Goal: Transaction & Acquisition: Purchase product/service

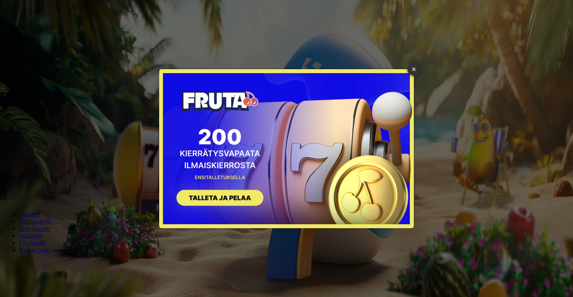
click at [36, 82] on div "× SIGN UP" at bounding box center [286, 148] width 561 height 285
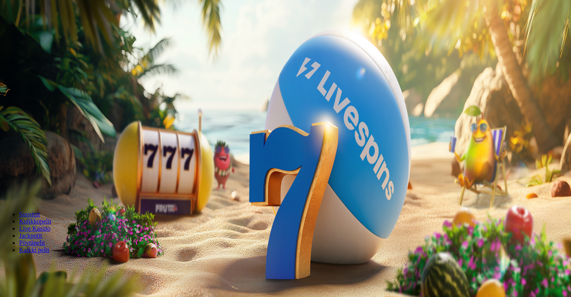
click at [45, 32] on span "Kirjaudu" at bounding box center [55, 29] width 20 height 6
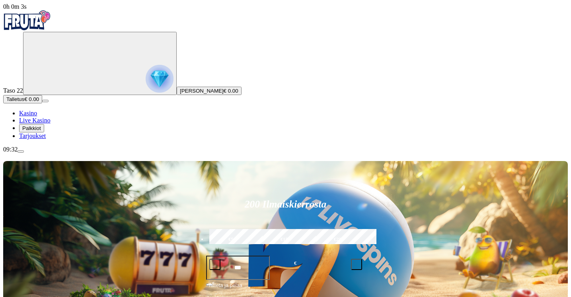
click at [41, 131] on span "Palkkiot" at bounding box center [31, 128] width 19 height 6
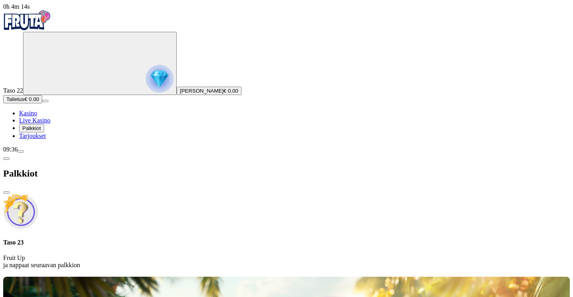
click at [6, 193] on span "close icon" at bounding box center [6, 193] width 0 height 0
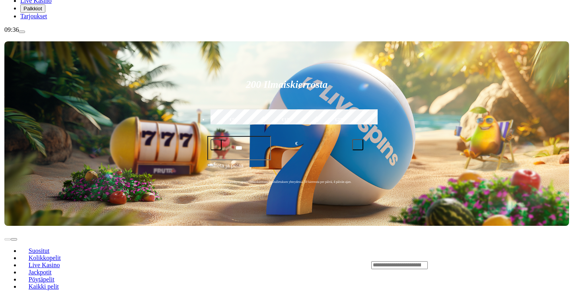
scroll to position [121, 0]
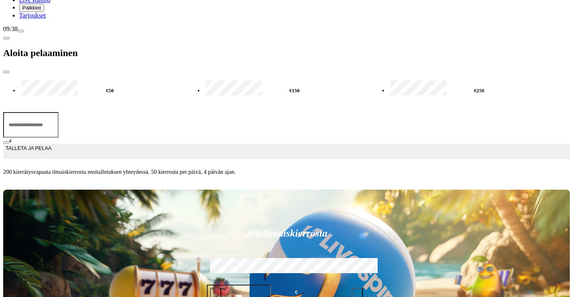
click at [59, 112] on input "***" at bounding box center [30, 124] width 55 height 25
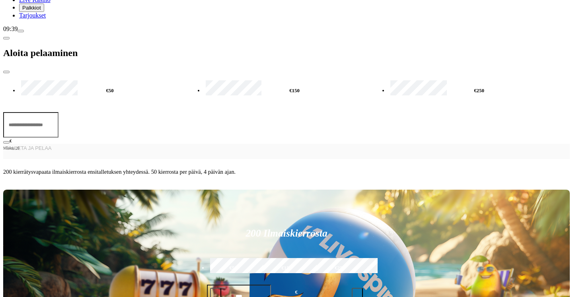
type input "*"
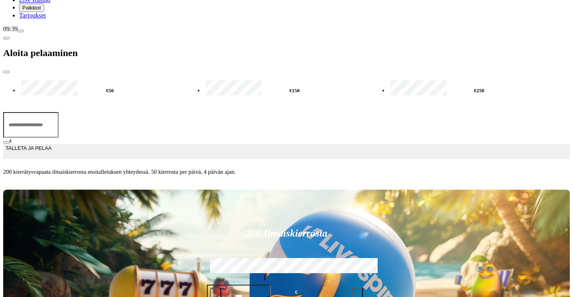
type input "*"
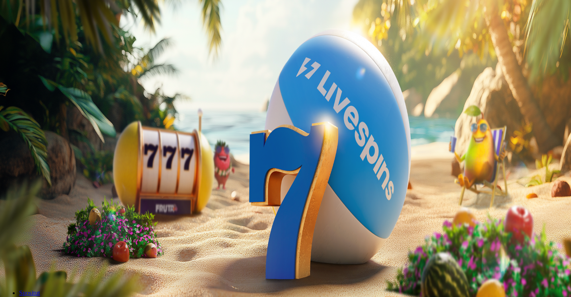
click at [24, 102] on span "Talletus" at bounding box center [15, 99] width 18 height 6
click at [60, 261] on input "***" at bounding box center [31, 265] width 57 height 8
type input "*"
type input "**"
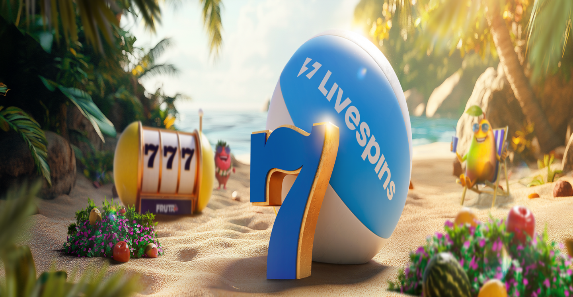
click at [54, 277] on span "TALLETA JA PELAA" at bounding box center [30, 280] width 48 height 6
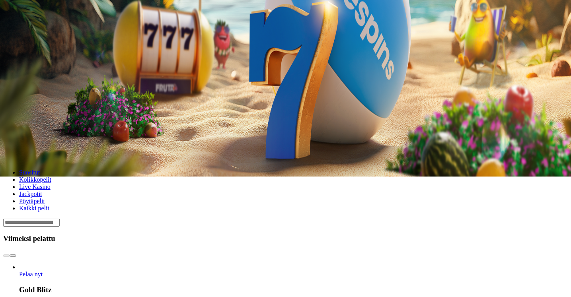
scroll to position [130, 0]
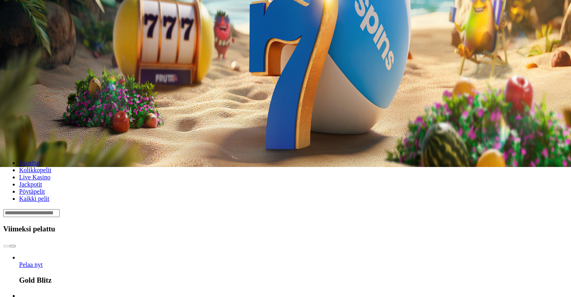
click at [43, 262] on span "Pelaa nyt" at bounding box center [30, 265] width 23 height 7
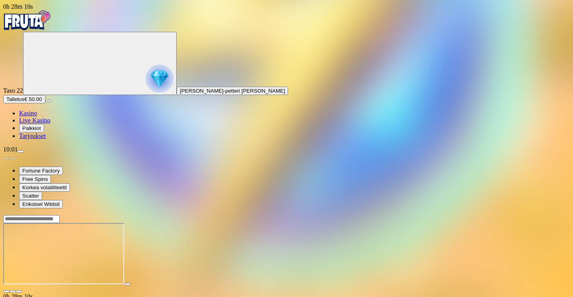
click at [19, 292] on span "fullscreen icon" at bounding box center [19, 292] width 0 height 0
click at [6, 292] on span "close icon" at bounding box center [6, 292] width 0 height 0
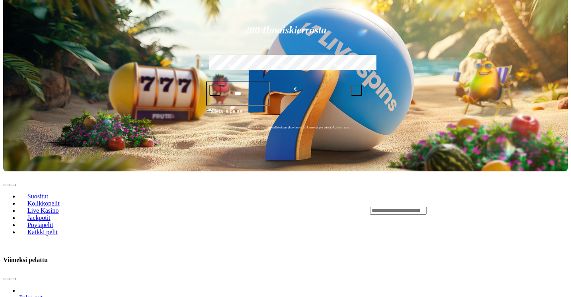
scroll to position [187, 0]
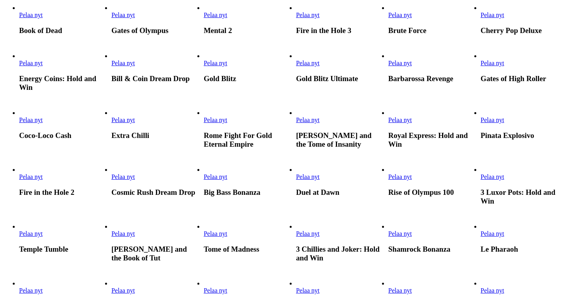
scroll to position [308, 0]
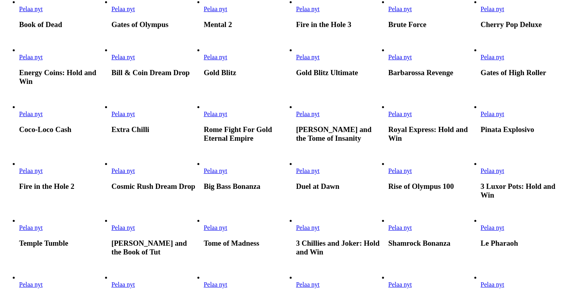
click at [227, 117] on link "Pelaa nyt" at bounding box center [215, 114] width 23 height 7
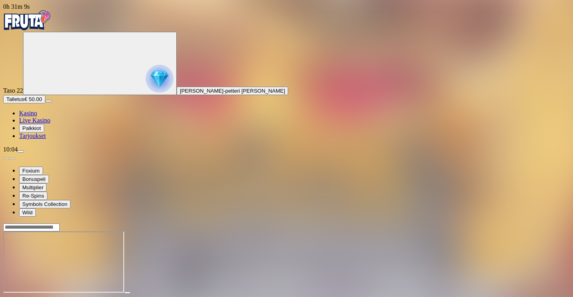
click at [6, 297] on span "close icon" at bounding box center [6, 300] width 0 height 0
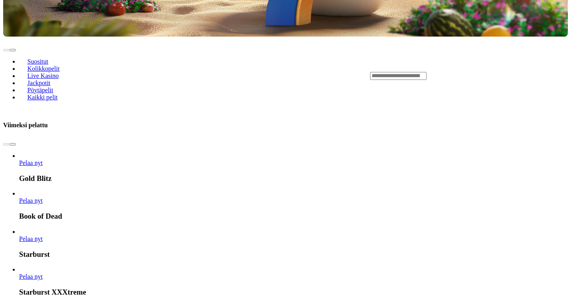
scroll to position [231, 0]
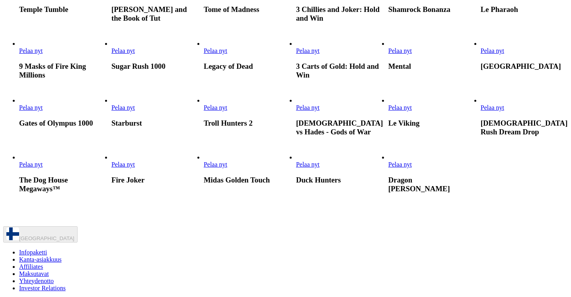
scroll to position [523, 0]
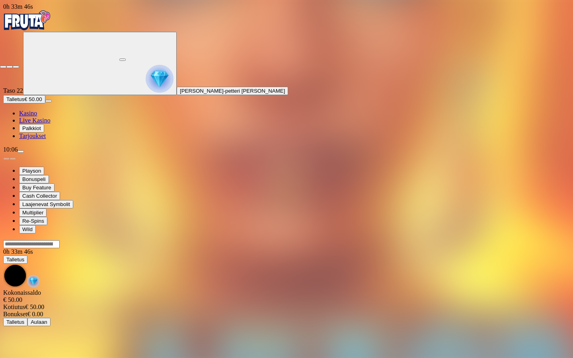
click at [3, 67] on span "close icon" at bounding box center [3, 67] width 0 height 0
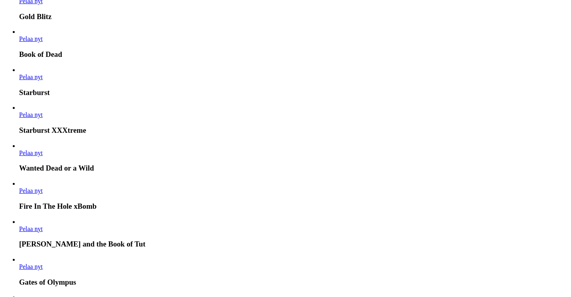
scroll to position [499, 0]
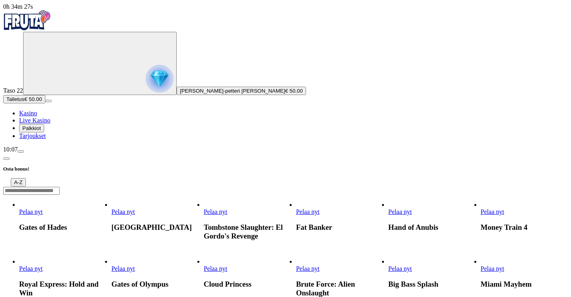
click at [19, 216] on link "Gates of Hades" at bounding box center [19, 216] width 0 height 0
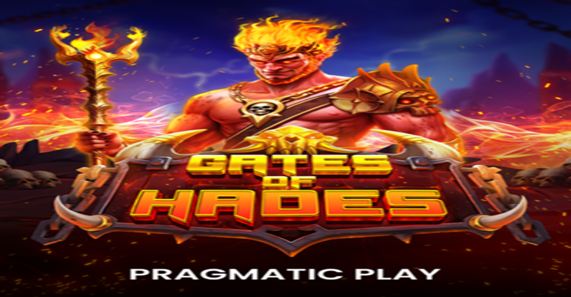
click at [37, 117] on span "Kasino" at bounding box center [28, 113] width 18 height 7
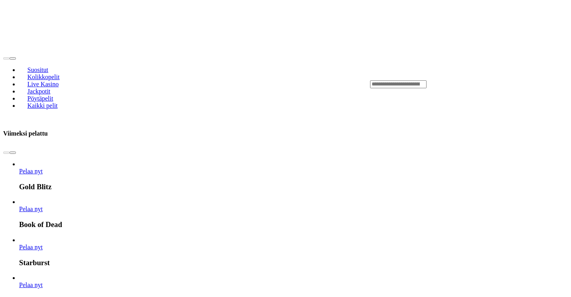
scroll to position [329, 0]
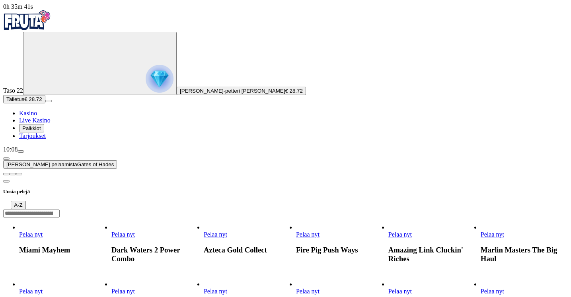
click at [6, 174] on span "close icon" at bounding box center [6, 174] width 0 height 0
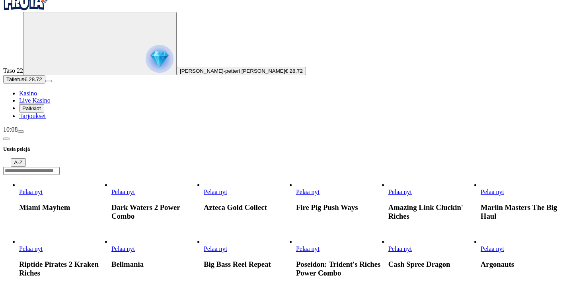
scroll to position [22, 0]
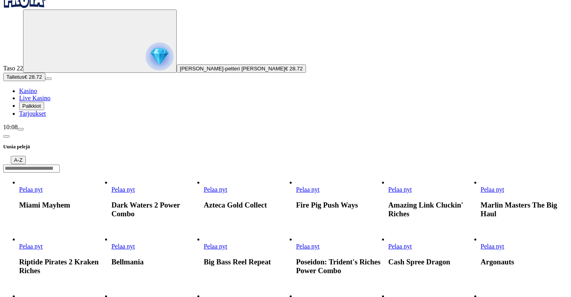
click at [296, 250] on link "Poseidon: Trident's Riches Power Combo" at bounding box center [296, 250] width 0 height 0
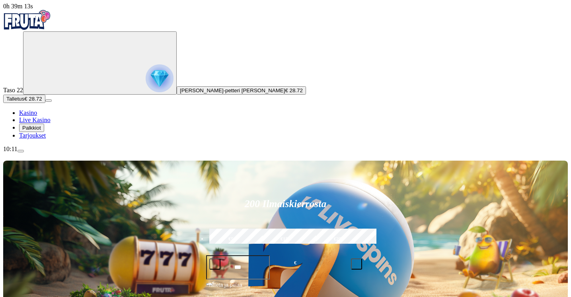
scroll to position [15, 0]
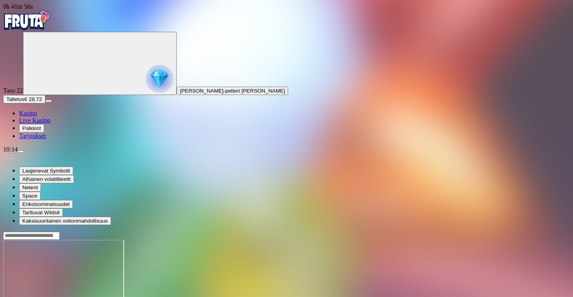
click at [21, 152] on span "menu icon" at bounding box center [21, 152] width 0 height 0
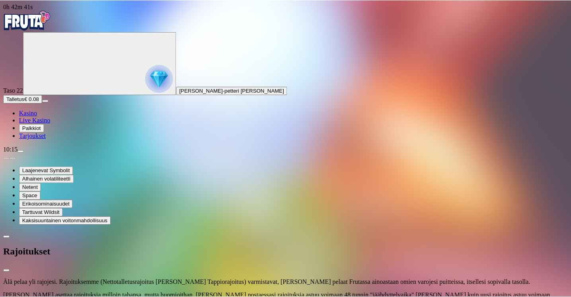
scroll to position [39, 0]
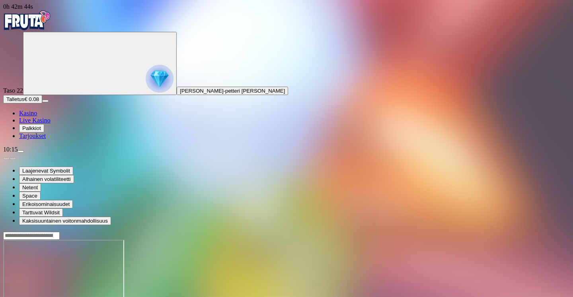
click at [146, 76] on img "Primary" at bounding box center [160, 79] width 28 height 28
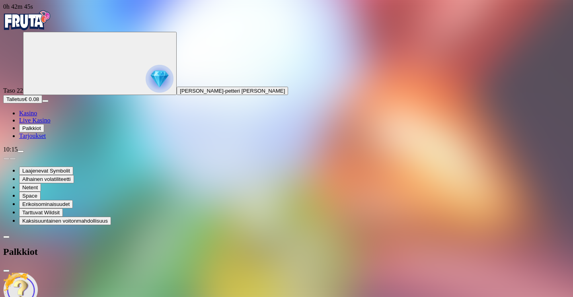
click at [38, 273] on img at bounding box center [20, 290] width 35 height 35
click at [49, 28] on img "Primary" at bounding box center [27, 20] width 48 height 20
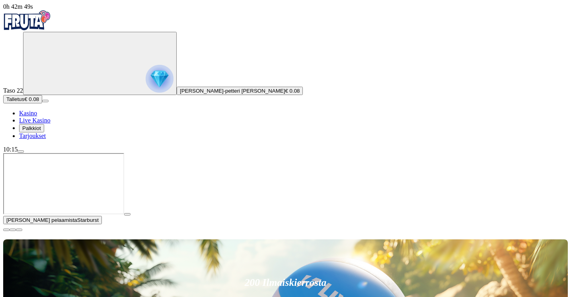
click at [24, 102] on span "Talletus" at bounding box center [15, 99] width 18 height 6
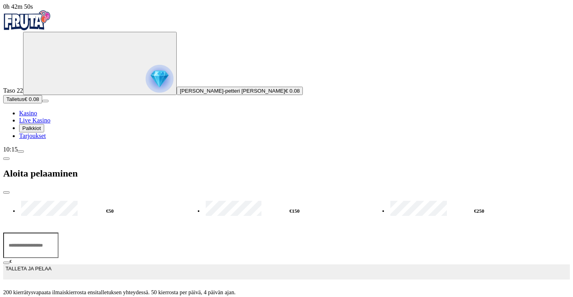
click at [59, 233] on input "***" at bounding box center [30, 245] width 55 height 25
type input "*"
type input "**"
click at [51, 265] on span "TALLETA JA PELAA" at bounding box center [29, 272] width 46 height 14
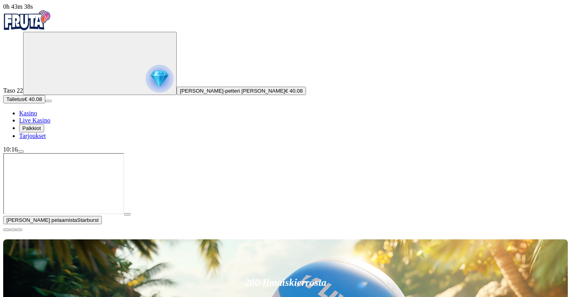
click at [6, 230] on span "close icon" at bounding box center [6, 230] width 0 height 0
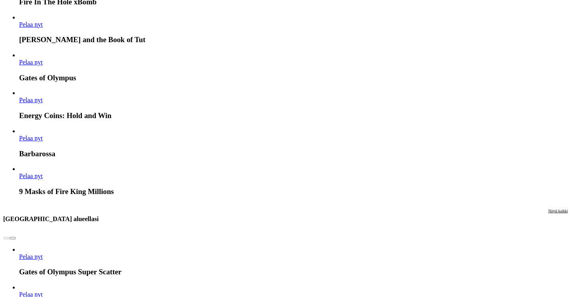
scroll to position [629, 0]
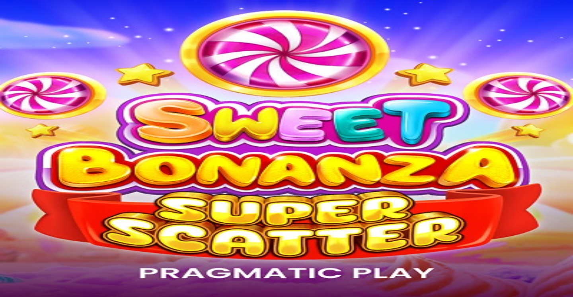
click at [37, 117] on span "Kasino" at bounding box center [28, 113] width 18 height 7
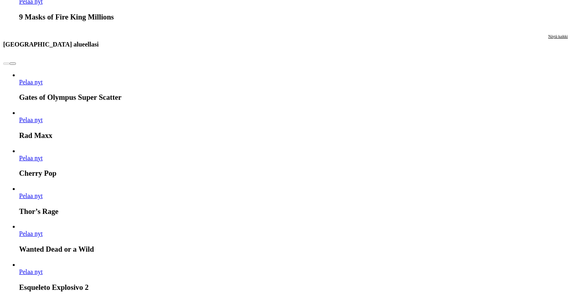
scroll to position [915, 0]
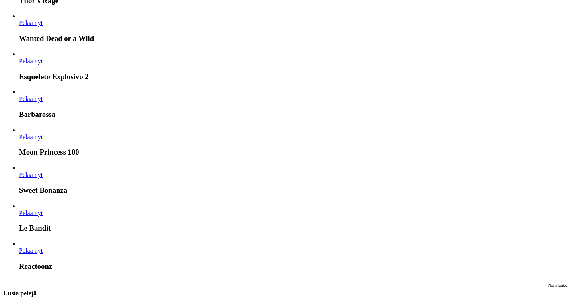
scroll to position [1054, 0]
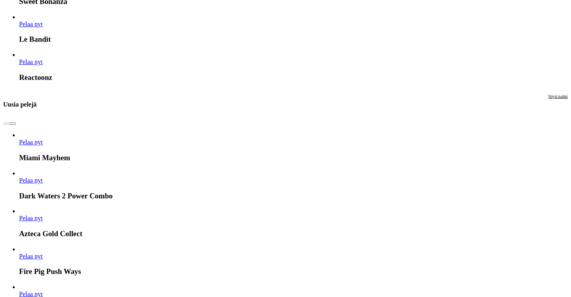
scroll to position [1252, 0]
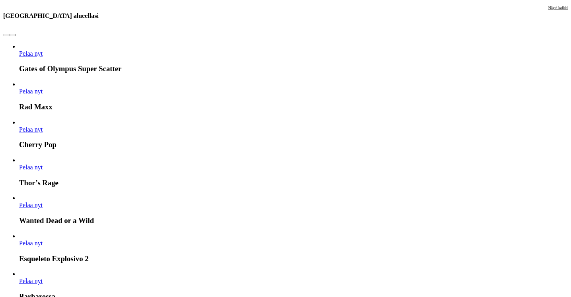
scroll to position [873, 0]
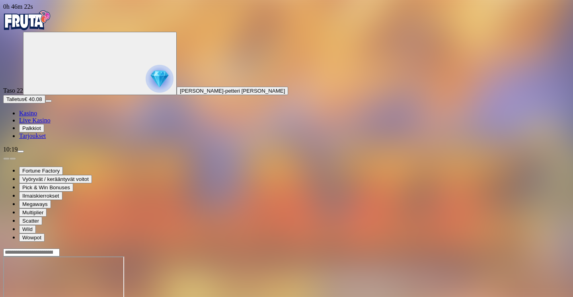
click at [60, 249] on input "Search" at bounding box center [31, 253] width 57 height 8
type input "*"
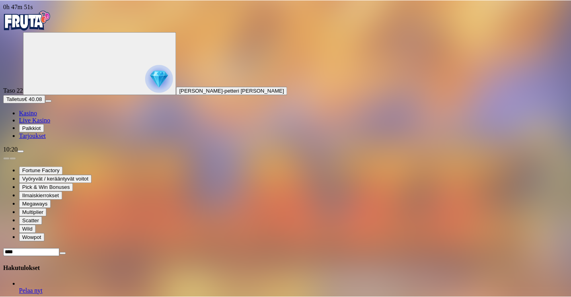
scroll to position [250, 0]
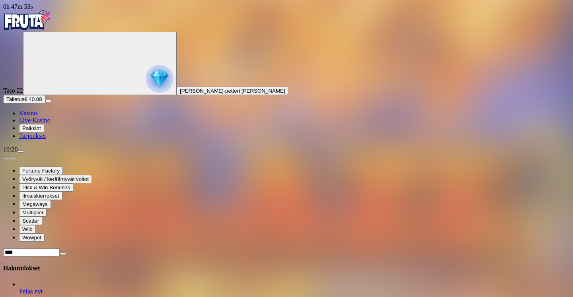
type input "****"
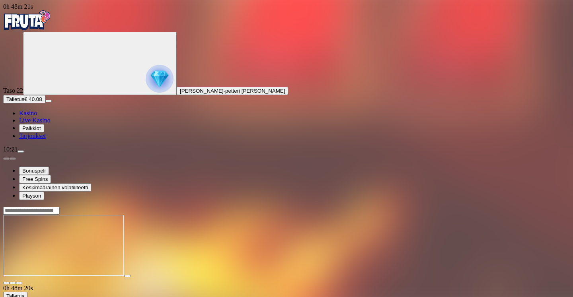
click at [35, 28] on img "Primary" at bounding box center [27, 20] width 48 height 20
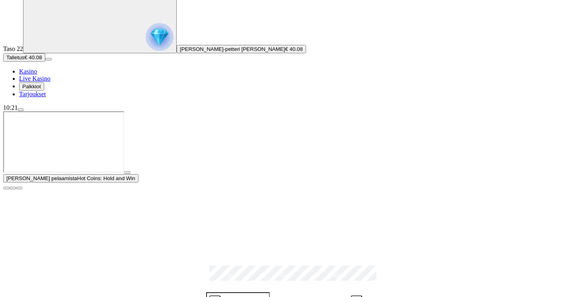
scroll to position [52, 0]
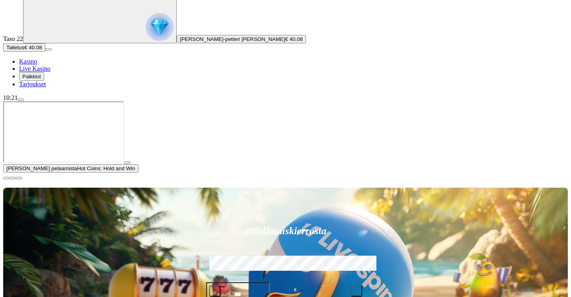
click at [6, 178] on span "close icon" at bounding box center [6, 178] width 0 height 0
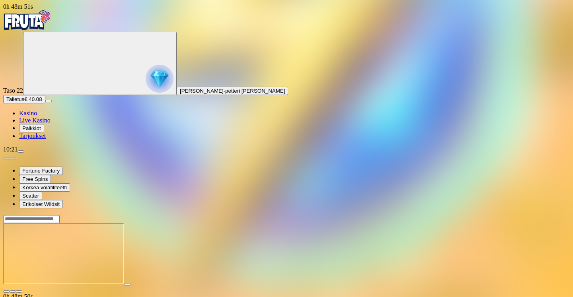
click at [6, 292] on span "close icon" at bounding box center [6, 292] width 0 height 0
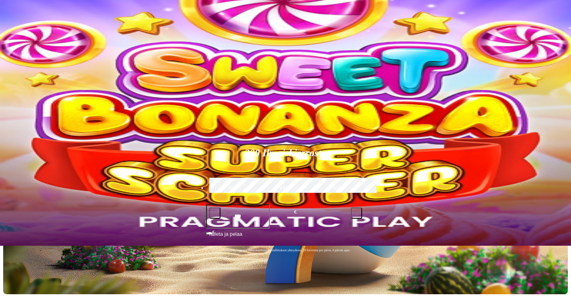
scroll to position [51, 0]
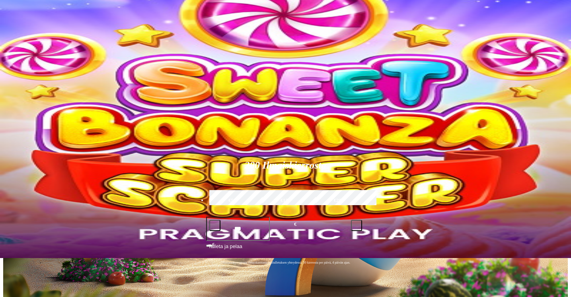
scroll to position [0, 0]
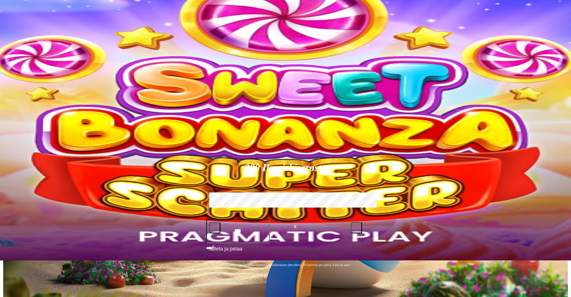
scroll to position [42, 0]
type input "**********"
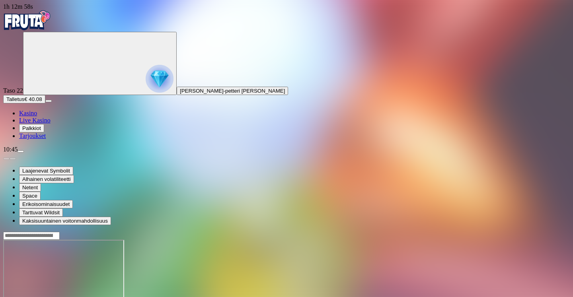
click at [307, 232] on header at bounding box center [286, 236] width 567 height 8
